Goal: Task Accomplishment & Management: Manage account settings

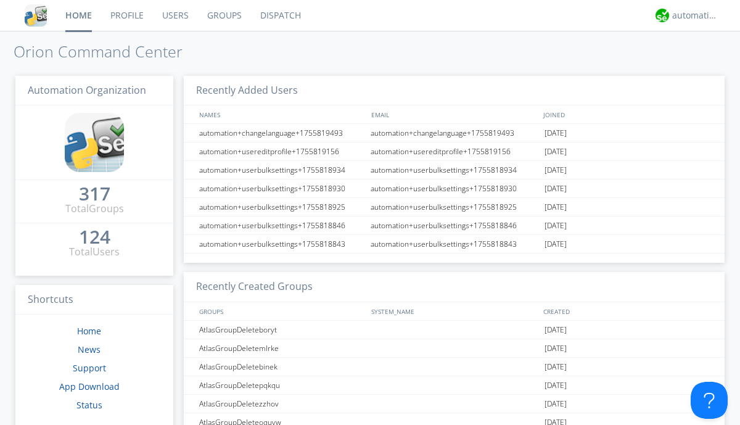
click at [223, 15] on link "Groups" at bounding box center [224, 15] width 53 height 31
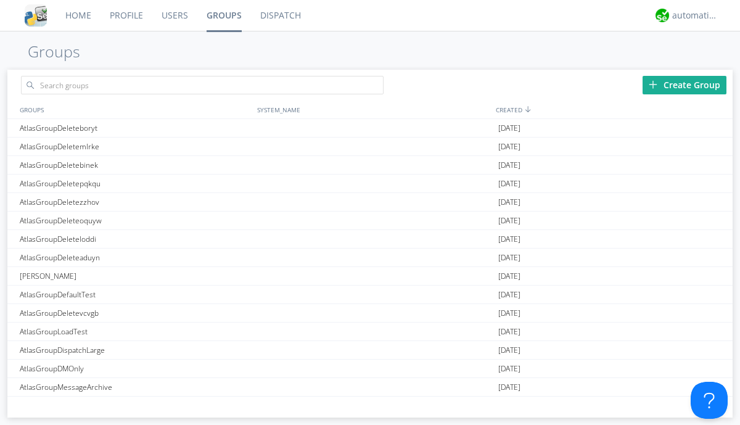
click at [685, 85] on div "Create Group" at bounding box center [685, 85] width 84 height 19
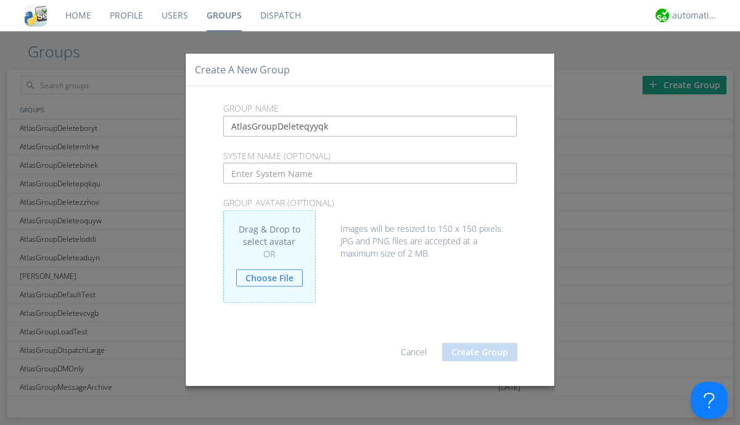
type input "AtlasGroupDeleteqyyqk"
click at [480, 352] on button "Create Group" at bounding box center [479, 351] width 75 height 19
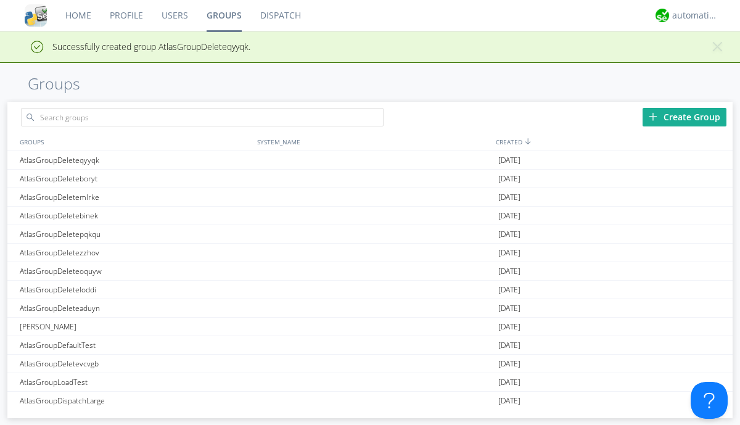
click at [223, 15] on link "Groups" at bounding box center [224, 15] width 54 height 31
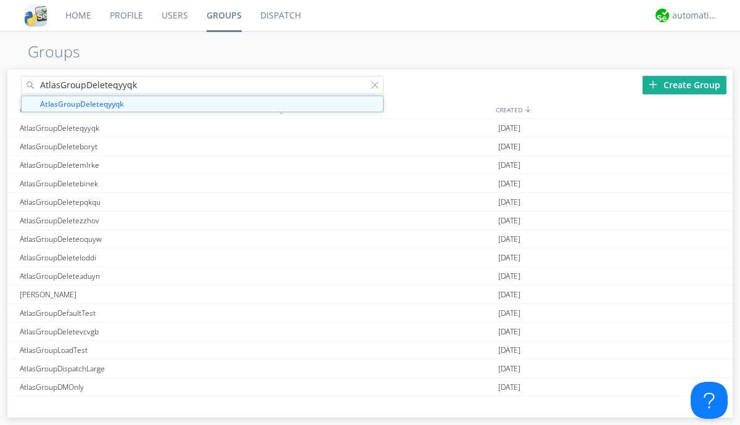
type input "AtlasGroupDeleteqyyqk"
click at [378, 87] on div at bounding box center [377, 87] width 12 height 12
type input "AtlasGroupDeleteqyyqk"
click at [135, 128] on div "AtlasGroupDeleteqyyqk" at bounding box center [136, 128] width 238 height 18
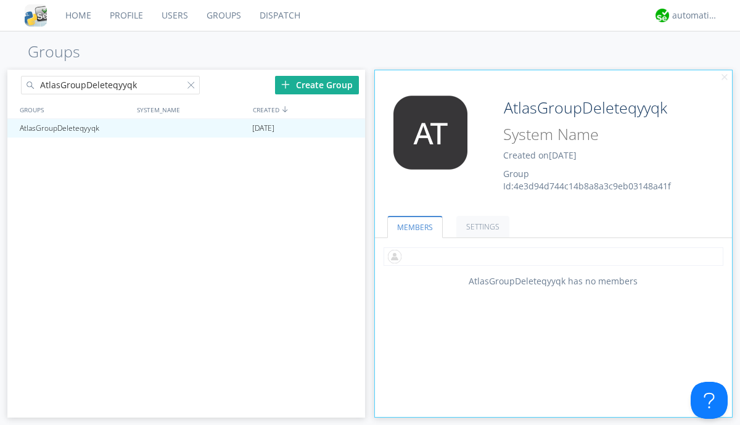
click at [553, 256] on input "text" at bounding box center [554, 256] width 340 height 19
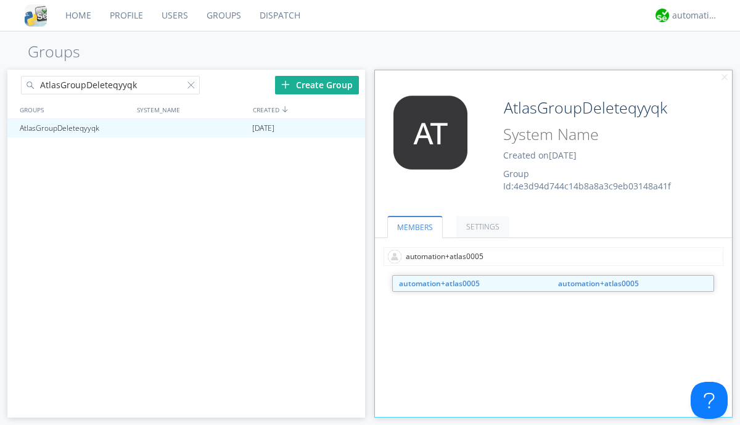
type input "automation+atlas0005"
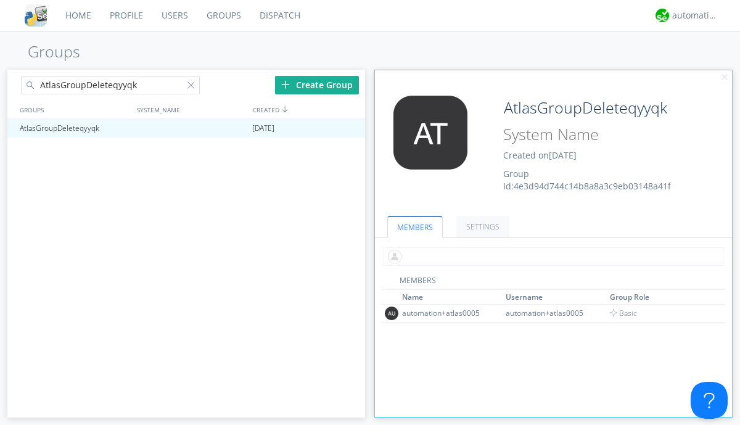
click at [551, 256] on input "text" at bounding box center [554, 256] width 340 height 19
type input "automation+atlas0004"
click at [551, 256] on input "text" at bounding box center [554, 256] width 340 height 19
click at [620, 331] on span "Basic" at bounding box center [624, 331] width 28 height 10
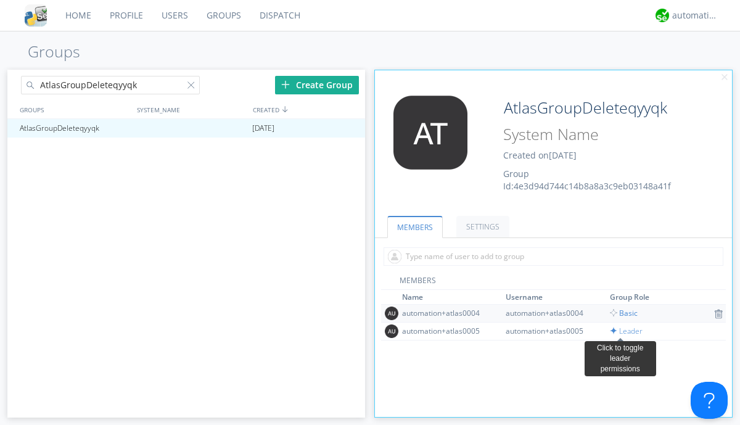
click at [551, 256] on input "text" at bounding box center [554, 256] width 340 height 19
click at [620, 313] on span "Basic" at bounding box center [624, 313] width 28 height 10
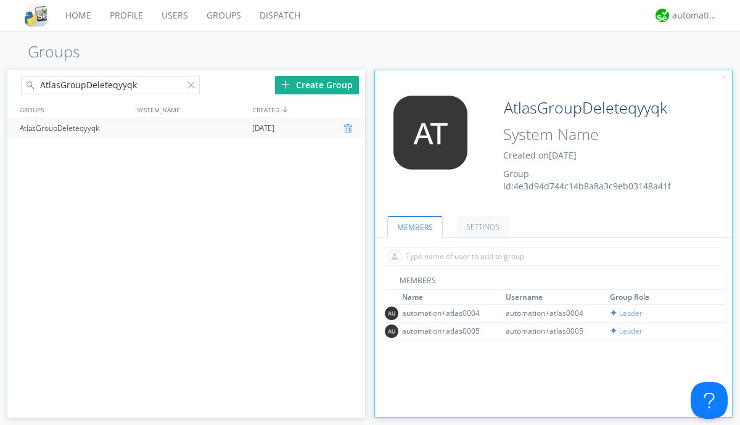
click at [349, 128] on div at bounding box center [350, 128] width 12 height 10
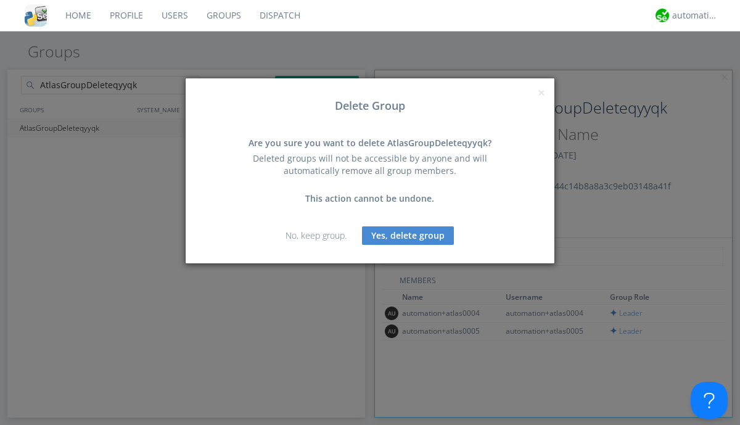
click at [408, 235] on button "Yes, delete group" at bounding box center [408, 235] width 92 height 19
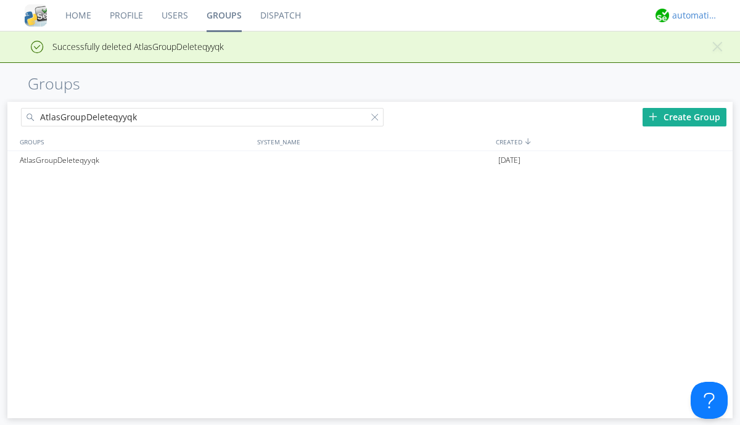
click at [692, 15] on div "automation+atlas" at bounding box center [696, 15] width 46 height 12
